Goal: Contribute content: Contribute content

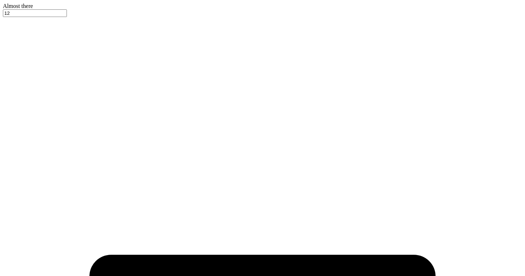
type input "[PERSON_NAME] : [US_STATE][GEOGRAPHIC_DATA]"
type input "35"
click at [22, 9] on div "Art colors" at bounding box center [263, 6] width 520 height 7
click at [21, 9] on div at bounding box center [263, 9] width 520 height 0
type textarea "x"
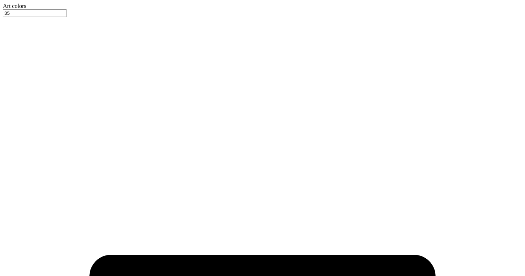
type input "7540"
type textarea "x"
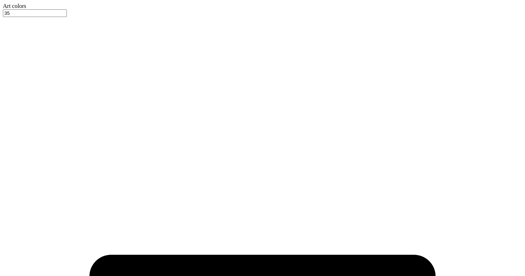
click at [51, 9] on div at bounding box center [263, 9] width 520 height 0
type textarea "x"
type input "7540"
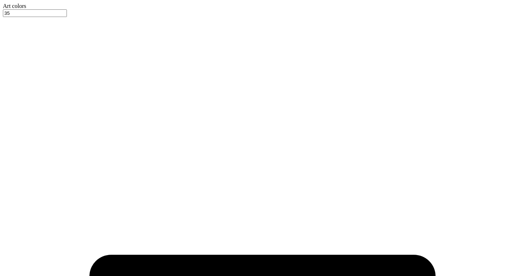
type textarea "x"
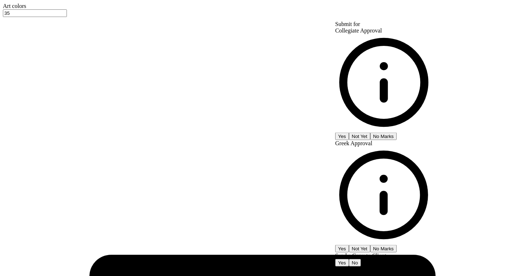
click at [397, 132] on button "No Marks" at bounding box center [384, 136] width 26 height 8
click at [349, 245] on button "Yes" at bounding box center [342, 249] width 14 height 8
type input "$40.25"
type textarea "x"
